Goal: Information Seeking & Learning: Learn about a topic

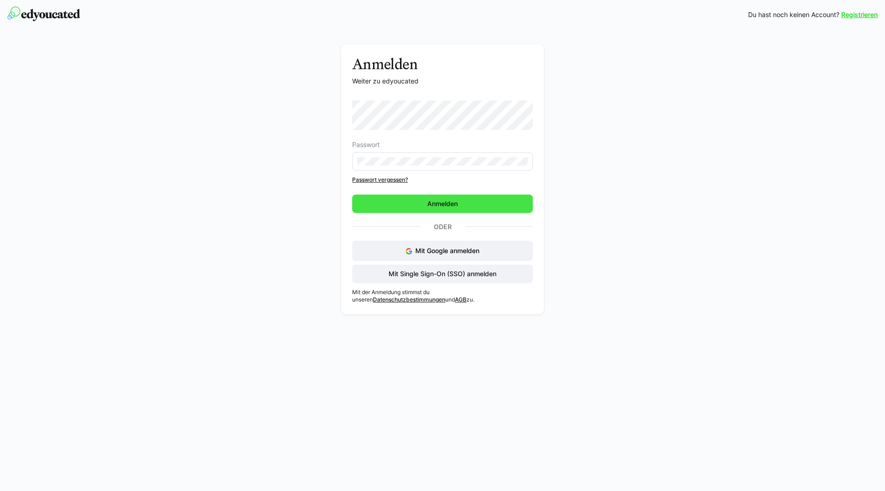
click at [434, 206] on span "Anmelden" at bounding box center [442, 203] width 33 height 9
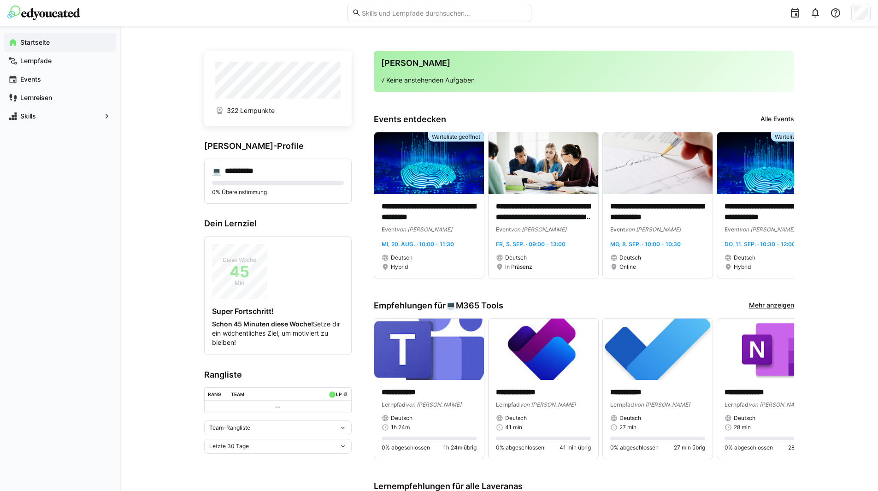
click at [0, 0] on eds-icon at bounding box center [0, 0] width 0 height 0
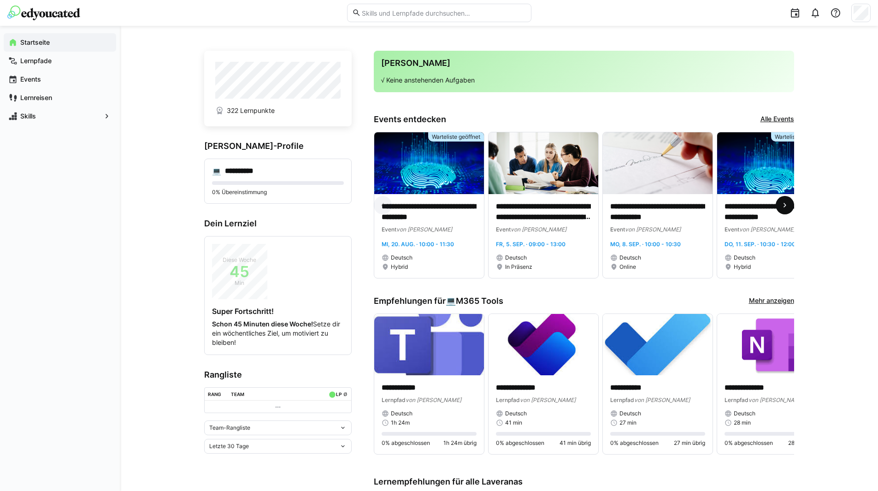
click at [787, 210] on eds-icon at bounding box center [785, 205] width 9 height 9
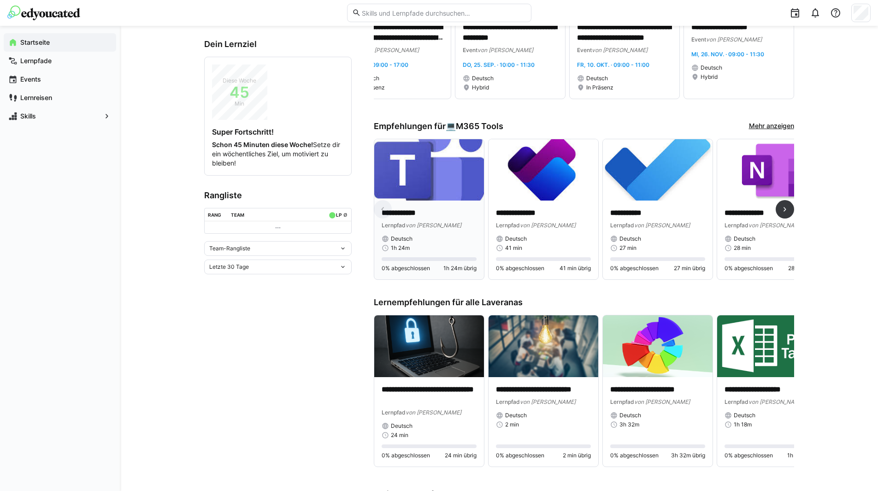
scroll to position [184, 0]
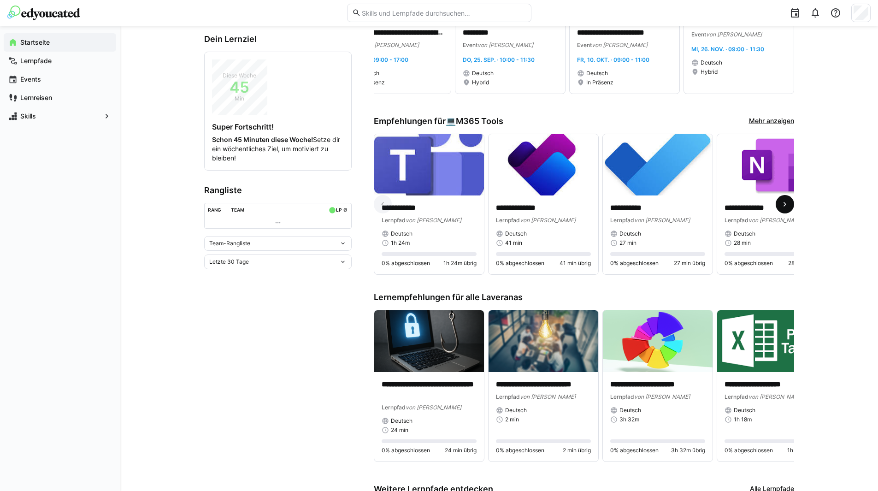
click at [787, 207] on eds-icon at bounding box center [785, 204] width 9 height 9
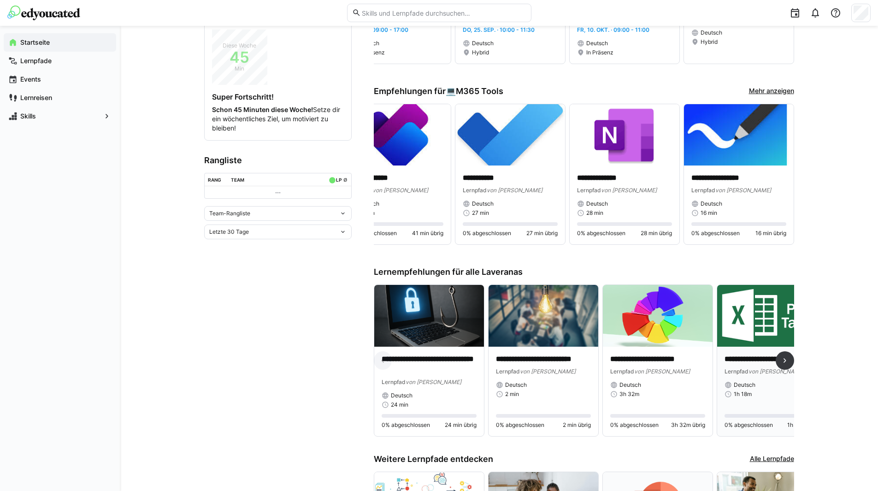
scroll to position [231, 0]
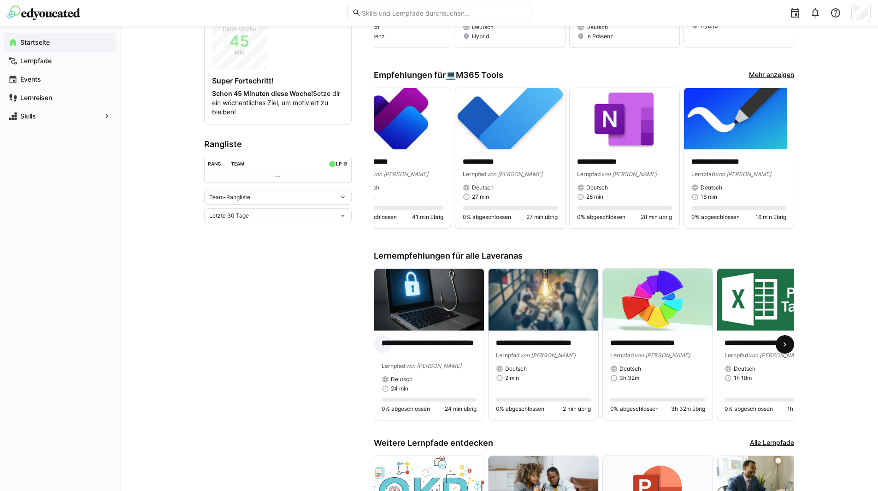
click at [790, 347] on span at bounding box center [785, 344] width 18 height 18
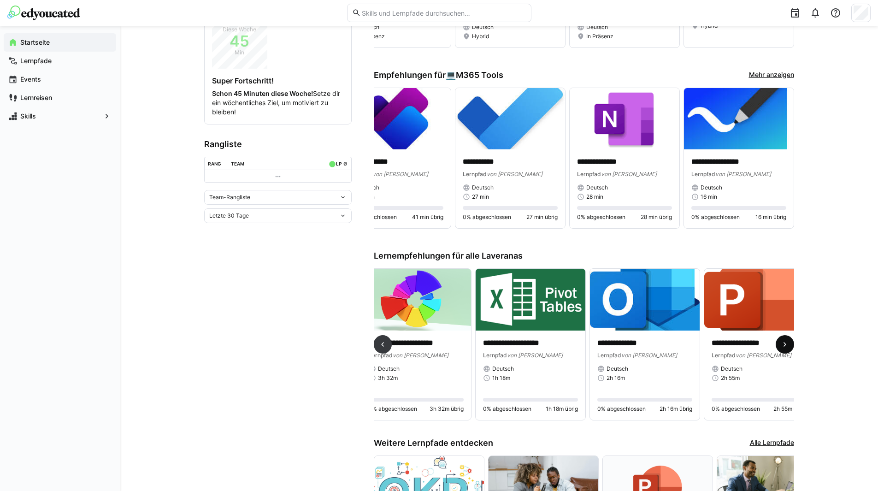
scroll to position [0, 343]
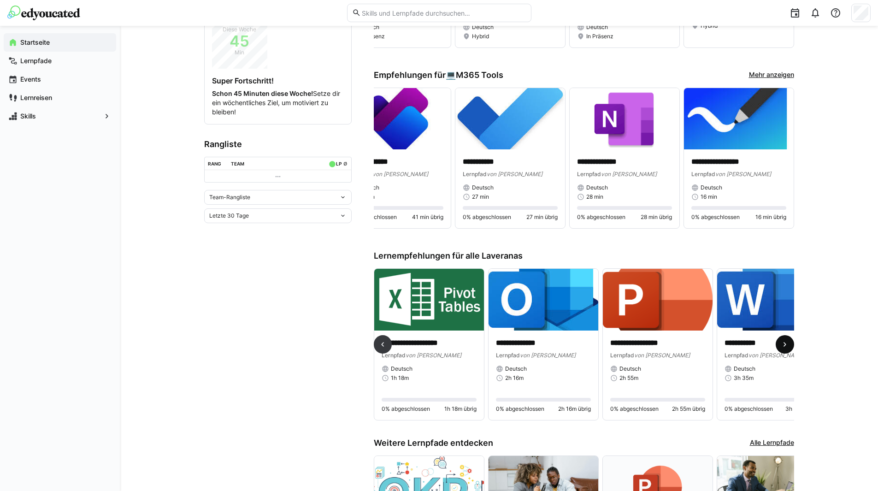
click at [785, 345] on eds-icon at bounding box center [785, 344] width 9 height 9
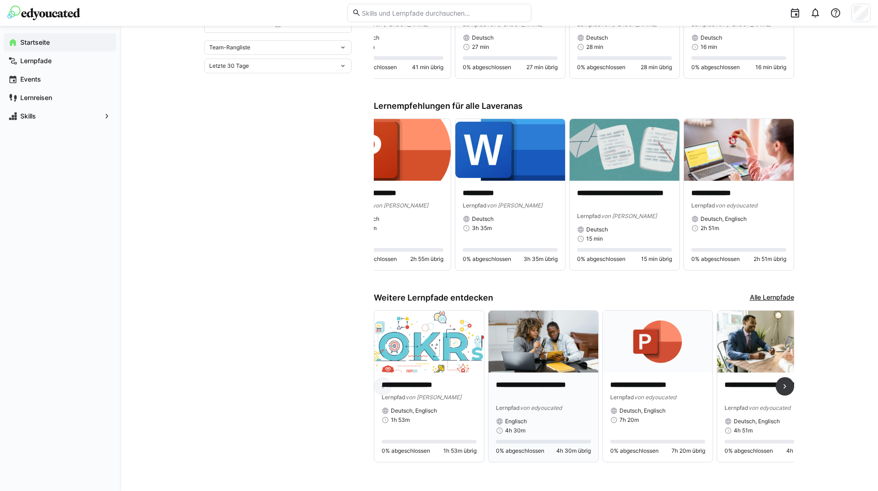
scroll to position [386, 0]
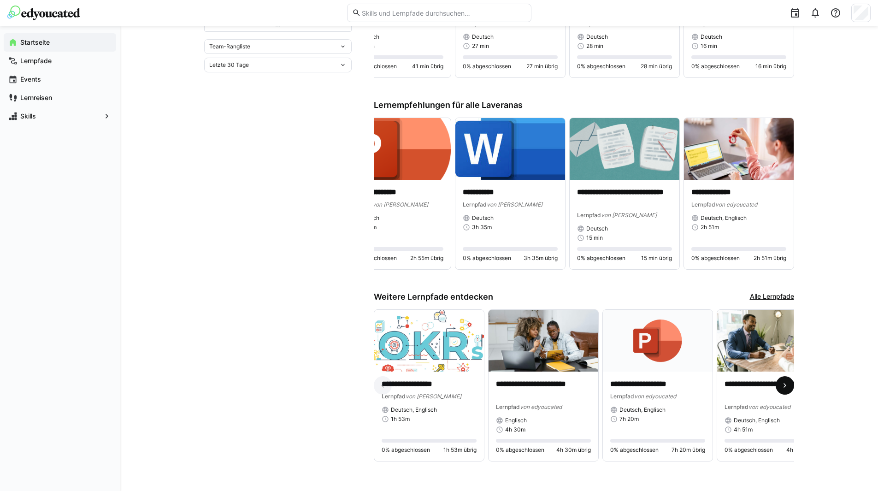
click at [789, 384] on eds-icon at bounding box center [785, 385] width 9 height 9
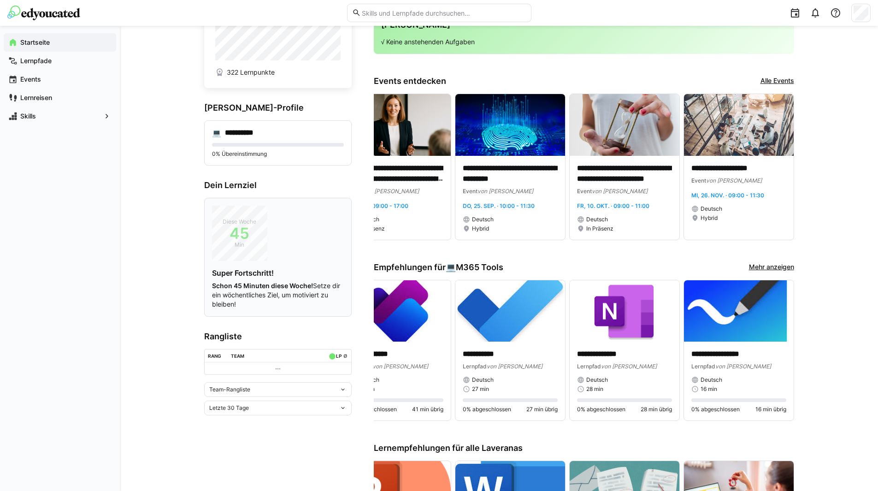
scroll to position [0, 0]
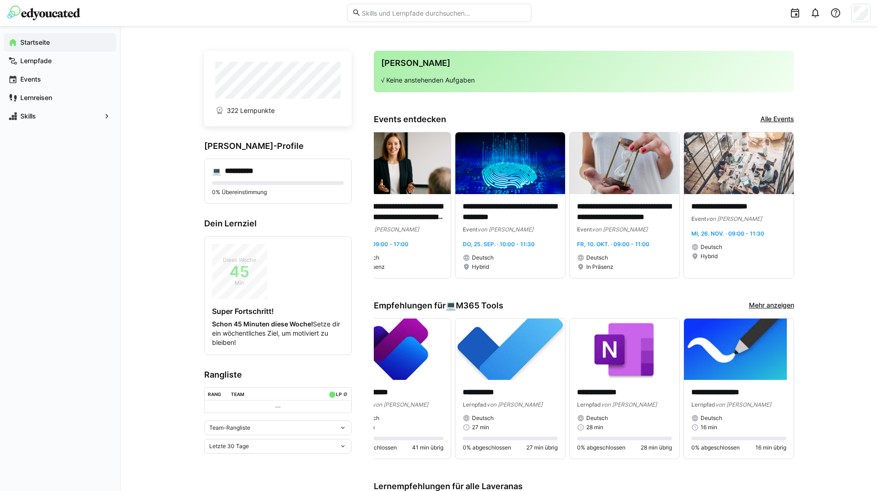
drag, startPoint x: 121, startPoint y: 136, endPoint x: 107, endPoint y: 136, distance: 14.3
click at [107, 136] on div "**********" at bounding box center [439, 451] width 878 height 851
click at [0, 0] on app-navigation-label "Lernreisen" at bounding box center [0, 0] width 0 height 0
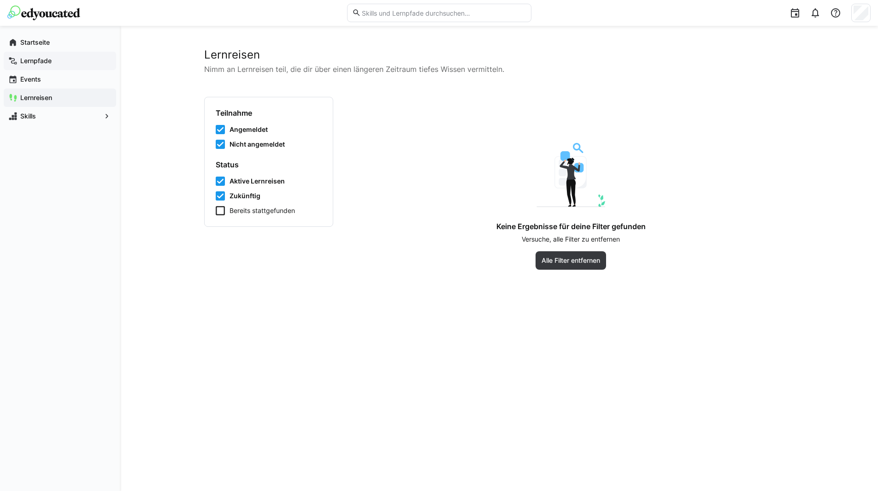
click at [0, 0] on app-navigation-label "Lernpfade" at bounding box center [0, 0] width 0 height 0
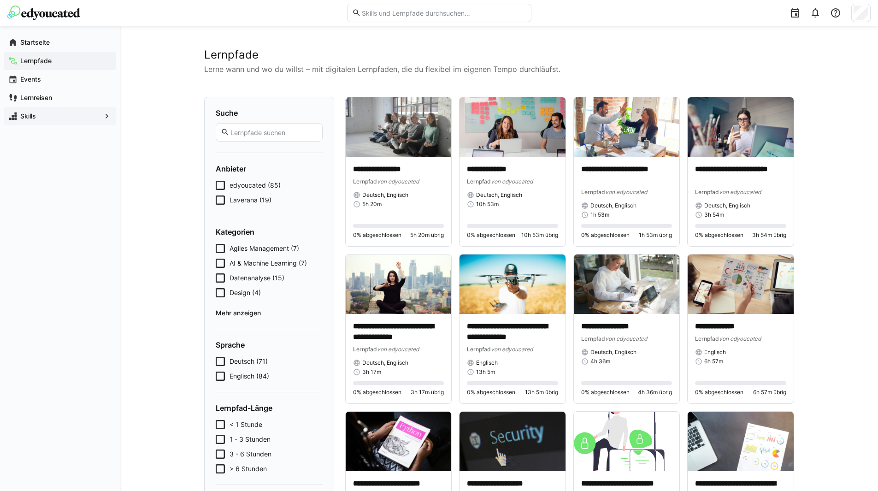
click at [19, 117] on span "Skills" at bounding box center [60, 116] width 82 height 9
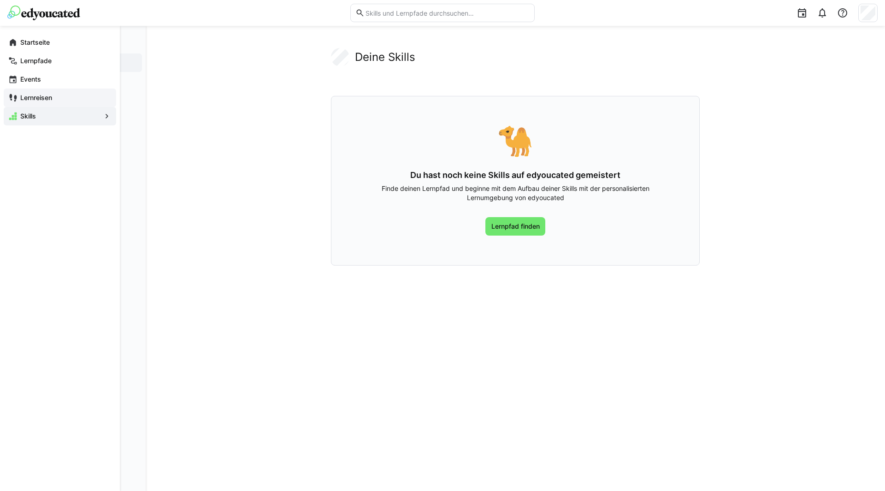
click at [0, 0] on app-navigation-label "Lernreisen" at bounding box center [0, 0] width 0 height 0
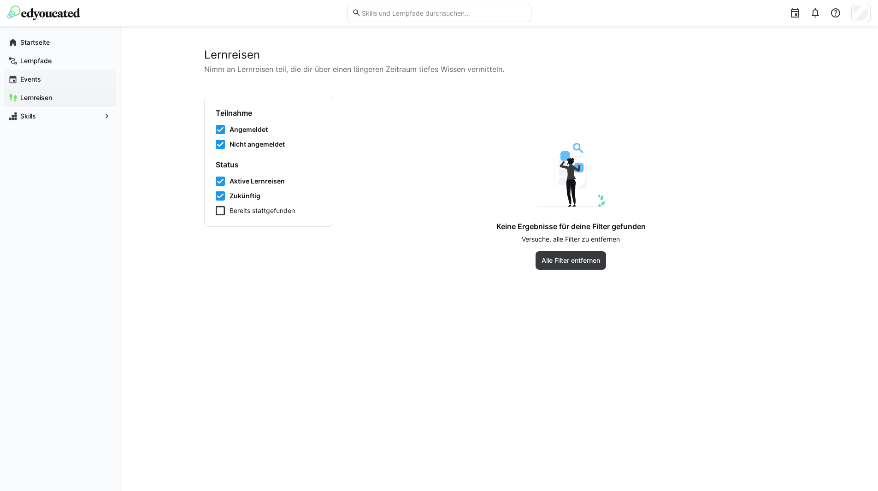
click at [0, 0] on app-navigation-label "Events" at bounding box center [0, 0] width 0 height 0
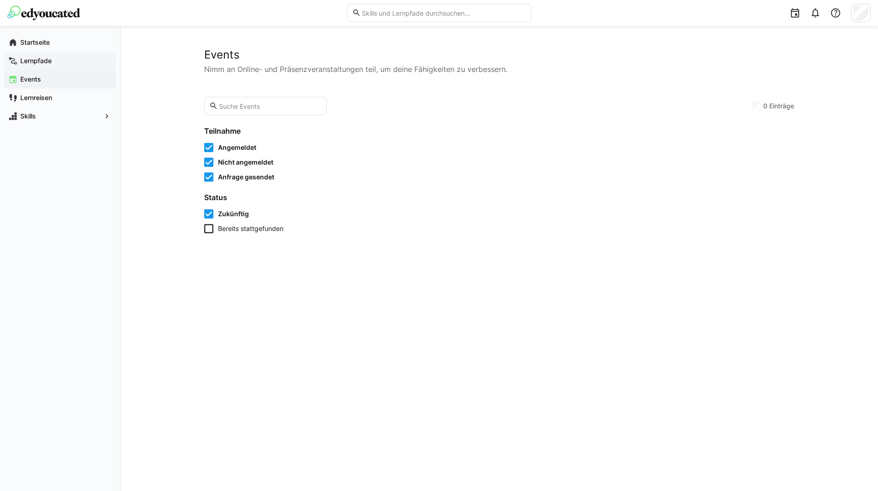
click at [0, 0] on app-navigation-label "Lernpfade" at bounding box center [0, 0] width 0 height 0
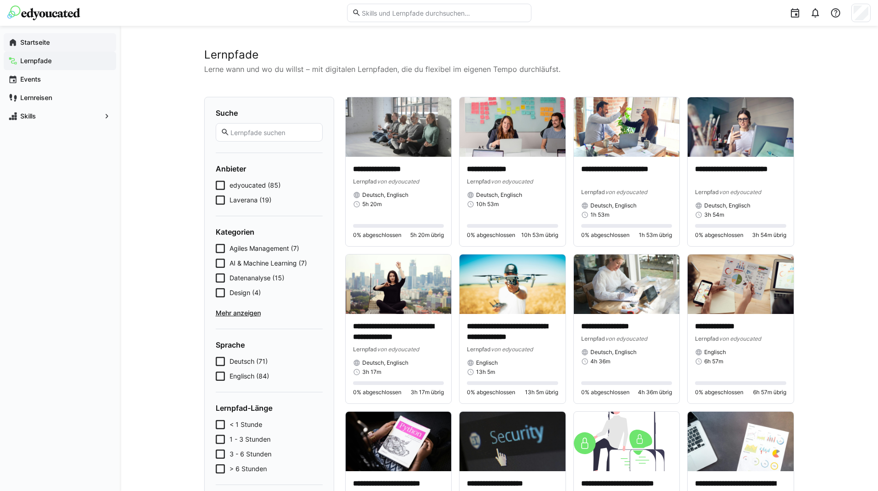
click at [0, 0] on app-navigation-label "Startseite" at bounding box center [0, 0] width 0 height 0
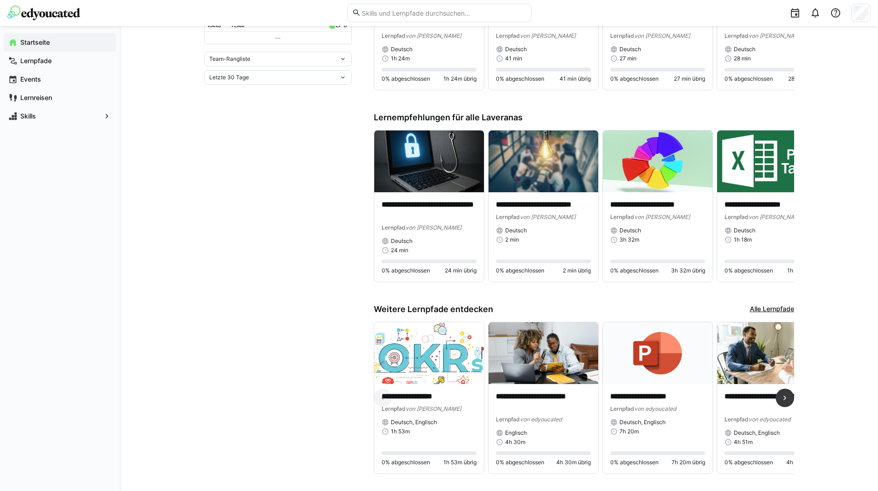
scroll to position [386, 0]
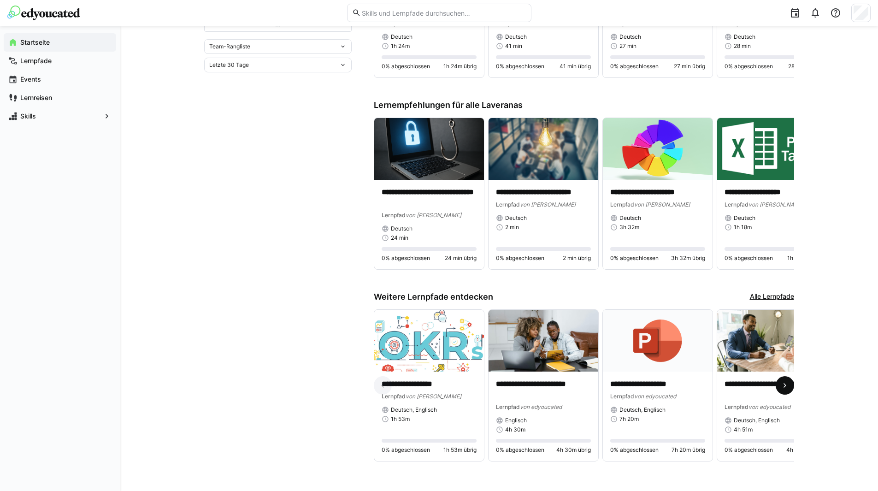
click at [782, 383] on eds-icon at bounding box center [785, 385] width 9 height 9
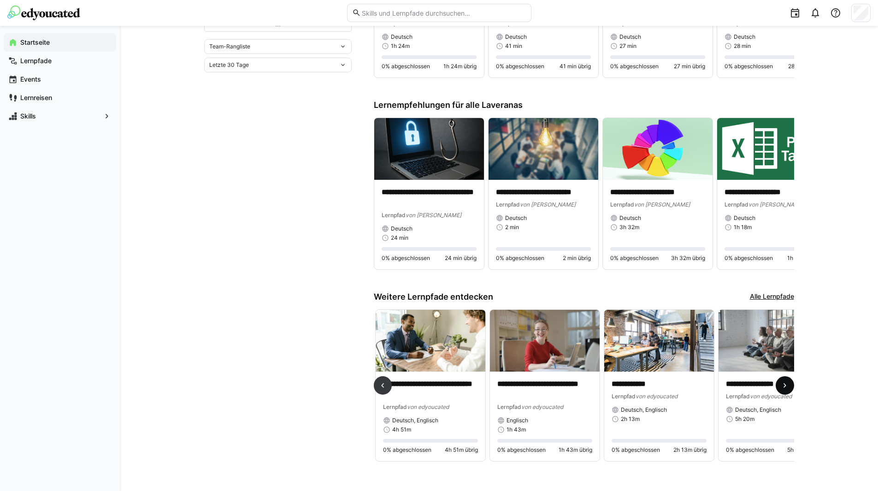
scroll to position [0, 343]
click at [782, 383] on eds-icon at bounding box center [785, 385] width 9 height 9
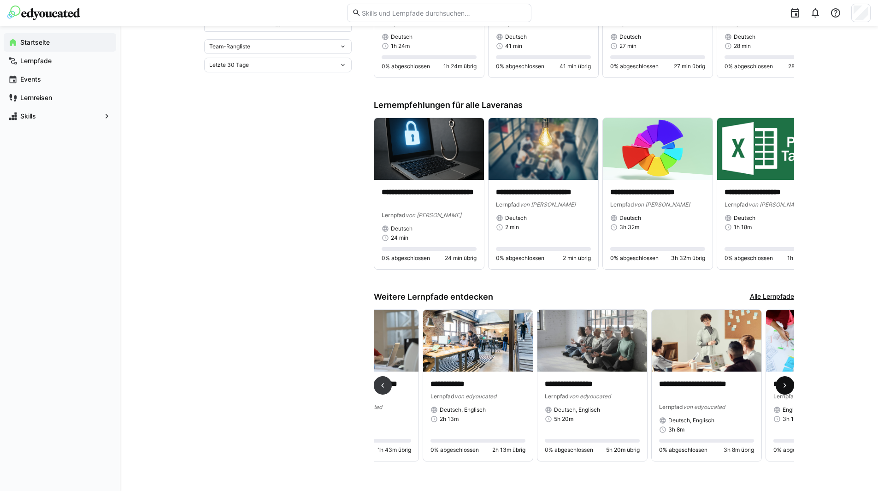
scroll to position [0, 686]
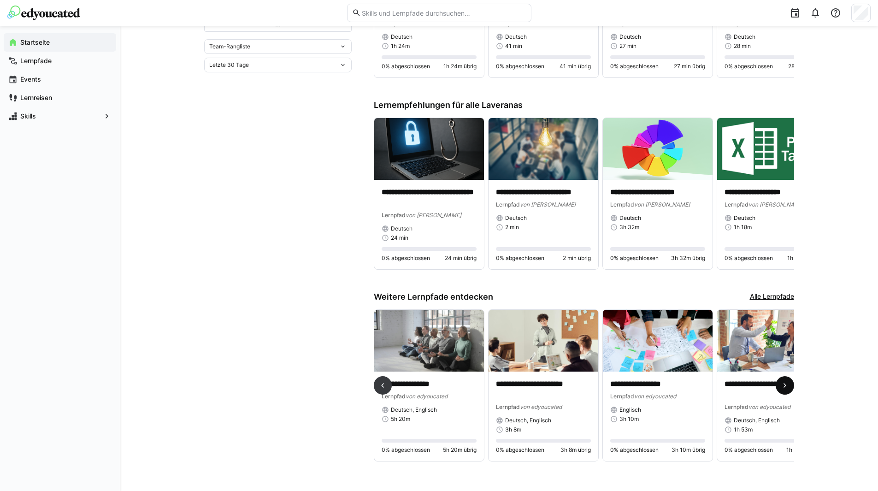
click at [782, 383] on eds-icon at bounding box center [785, 385] width 9 height 9
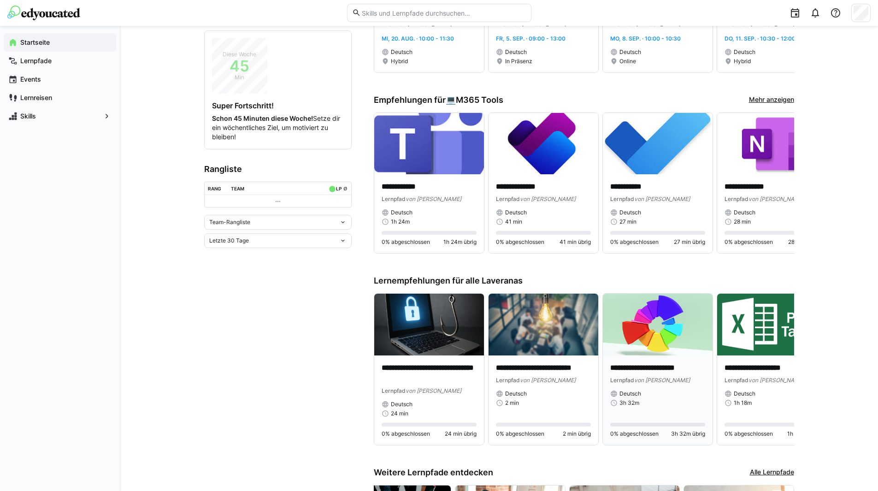
scroll to position [202, 0]
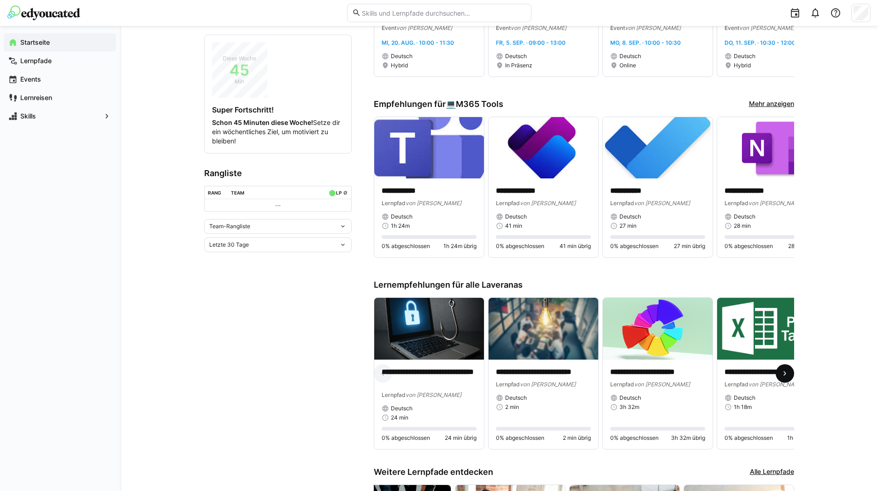
click at [783, 374] on eds-icon at bounding box center [785, 373] width 9 height 9
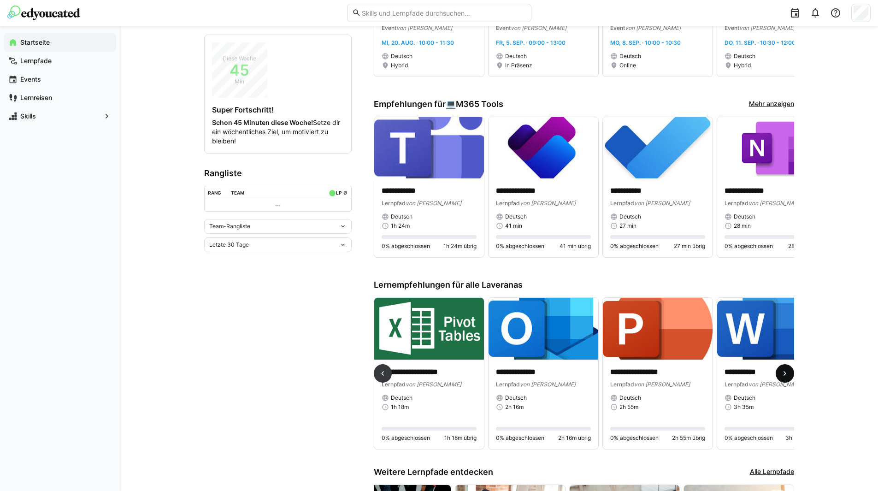
click at [783, 374] on eds-icon at bounding box center [785, 373] width 9 height 9
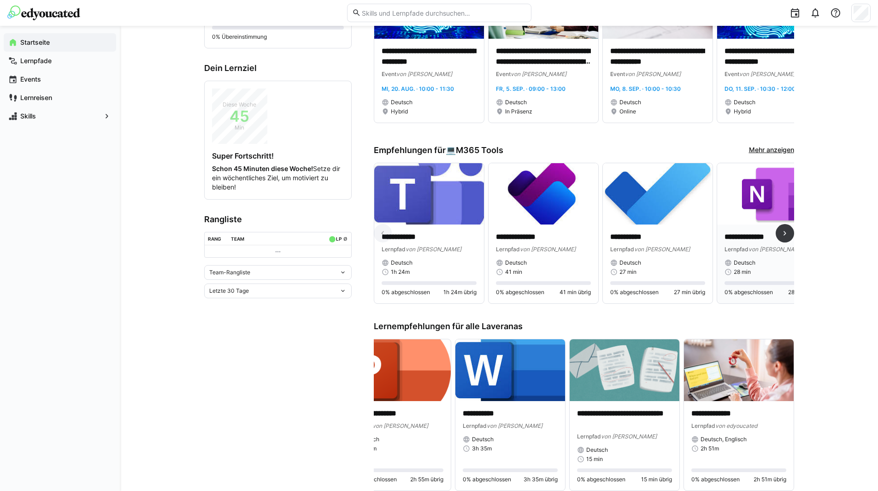
scroll to position [109, 0]
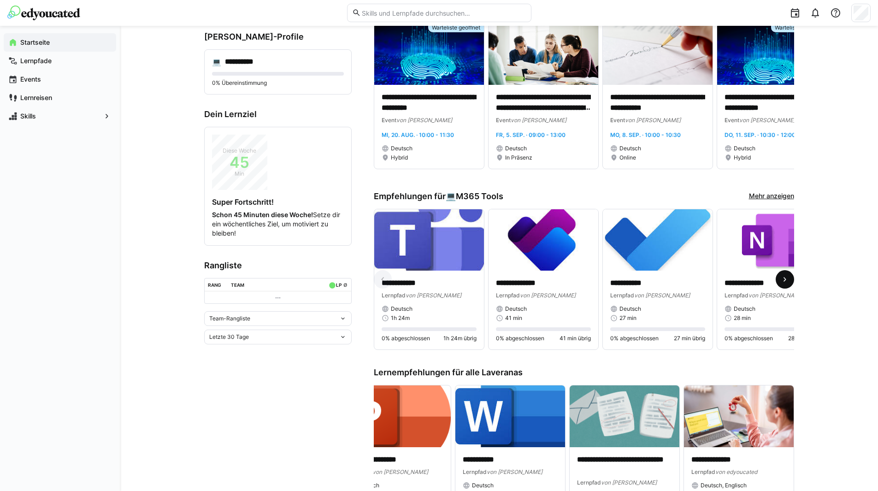
click at [785, 280] on eds-icon at bounding box center [785, 279] width 9 height 9
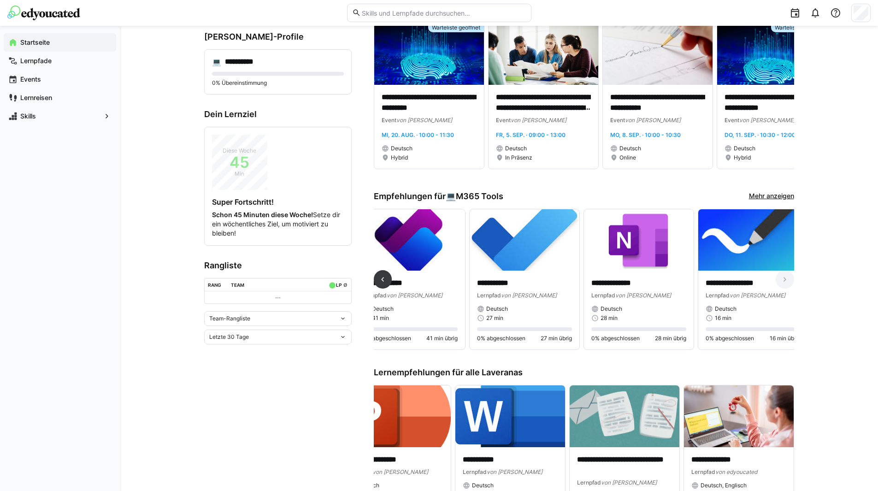
scroll to position [0, 148]
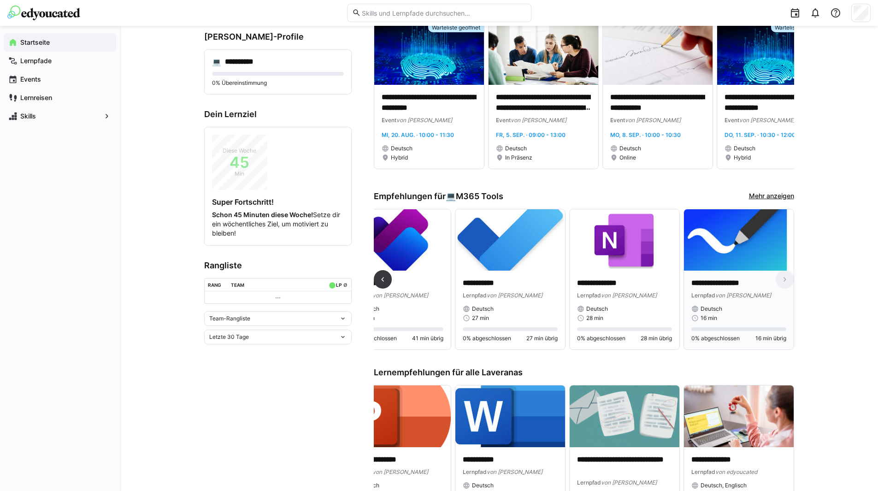
click at [730, 284] on p "**********" at bounding box center [739, 283] width 95 height 11
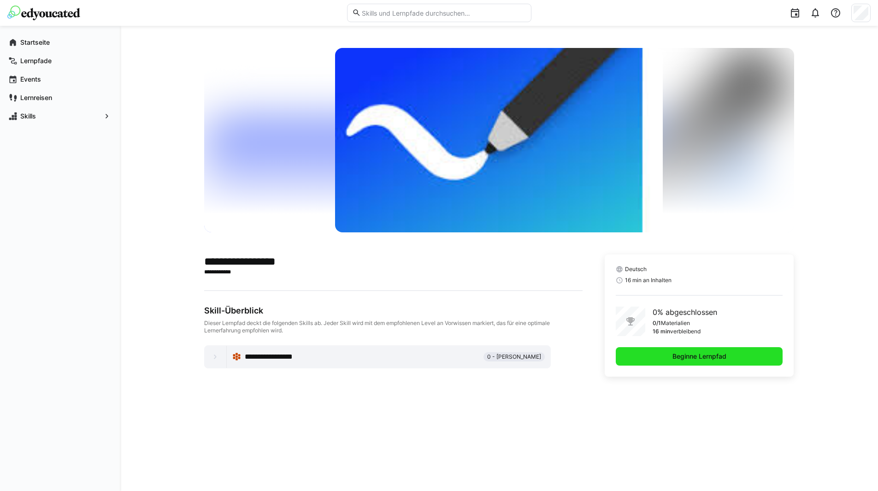
click at [644, 355] on span "Beginne Lernpfad" at bounding box center [699, 356] width 167 height 18
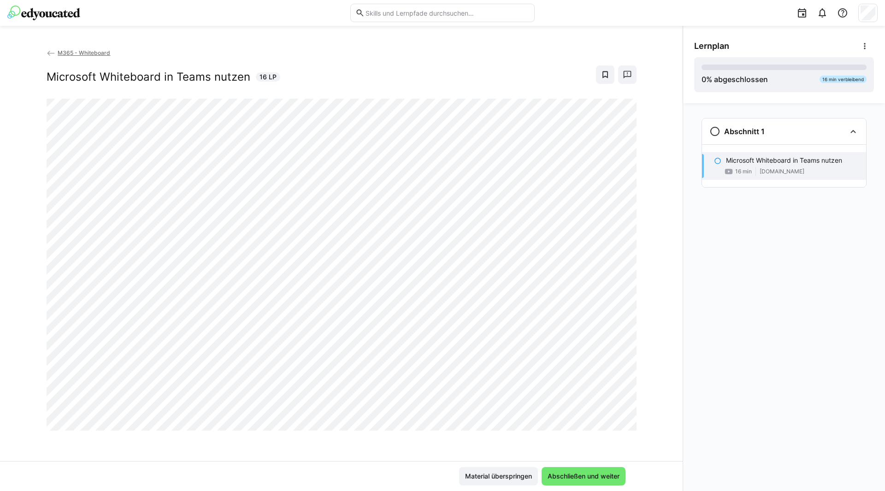
click at [701, 443] on div "Abschnitt 1 Microsoft Whiteboard in Teams nutzen 16 min [DOMAIN_NAME]" at bounding box center [784, 297] width 202 height 388
